Goal: Information Seeking & Learning: Learn about a topic

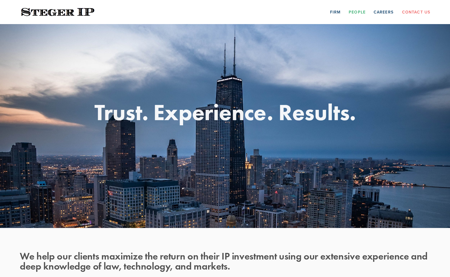
click at [358, 12] on link "People" at bounding box center [357, 11] width 17 height 9
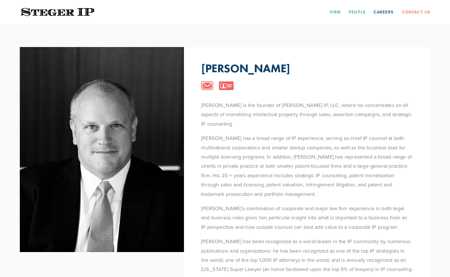
click at [336, 10] on link "Firm" at bounding box center [335, 11] width 11 height 9
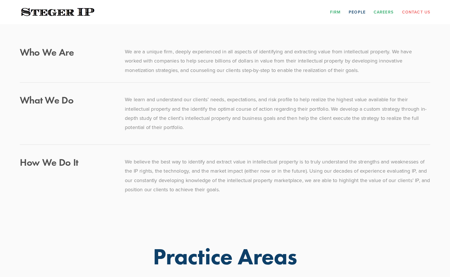
click at [388, 9] on link "Careers" at bounding box center [384, 11] width 20 height 9
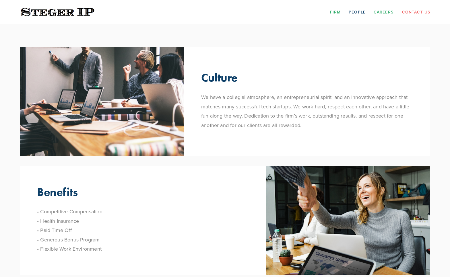
click at [335, 13] on link "Firm" at bounding box center [335, 11] width 11 height 9
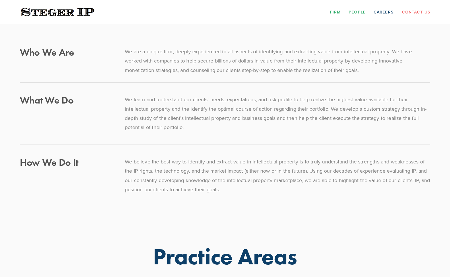
click at [361, 11] on link "People" at bounding box center [357, 11] width 17 height 9
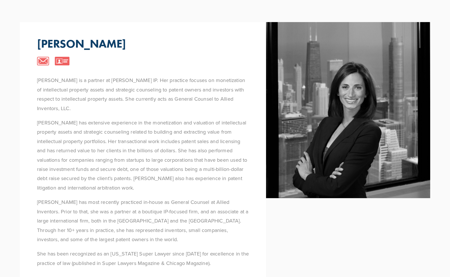
scroll to position [459, 0]
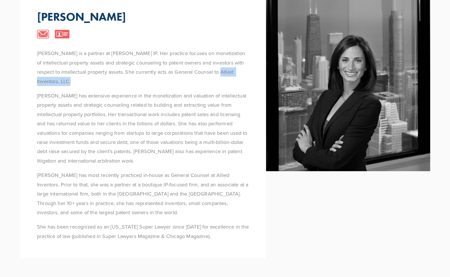
drag, startPoint x: 223, startPoint y: 57, endPoint x: 234, endPoint y: 66, distance: 13.6
click at [234, 66] on p "[PERSON_NAME] is a partner at [PERSON_NAME] IP. Her practice focuses on monetiz…" at bounding box center [143, 67] width 212 height 37
copy p "Allied Inventors, LLC."
